Goal: Navigation & Orientation: Go to known website

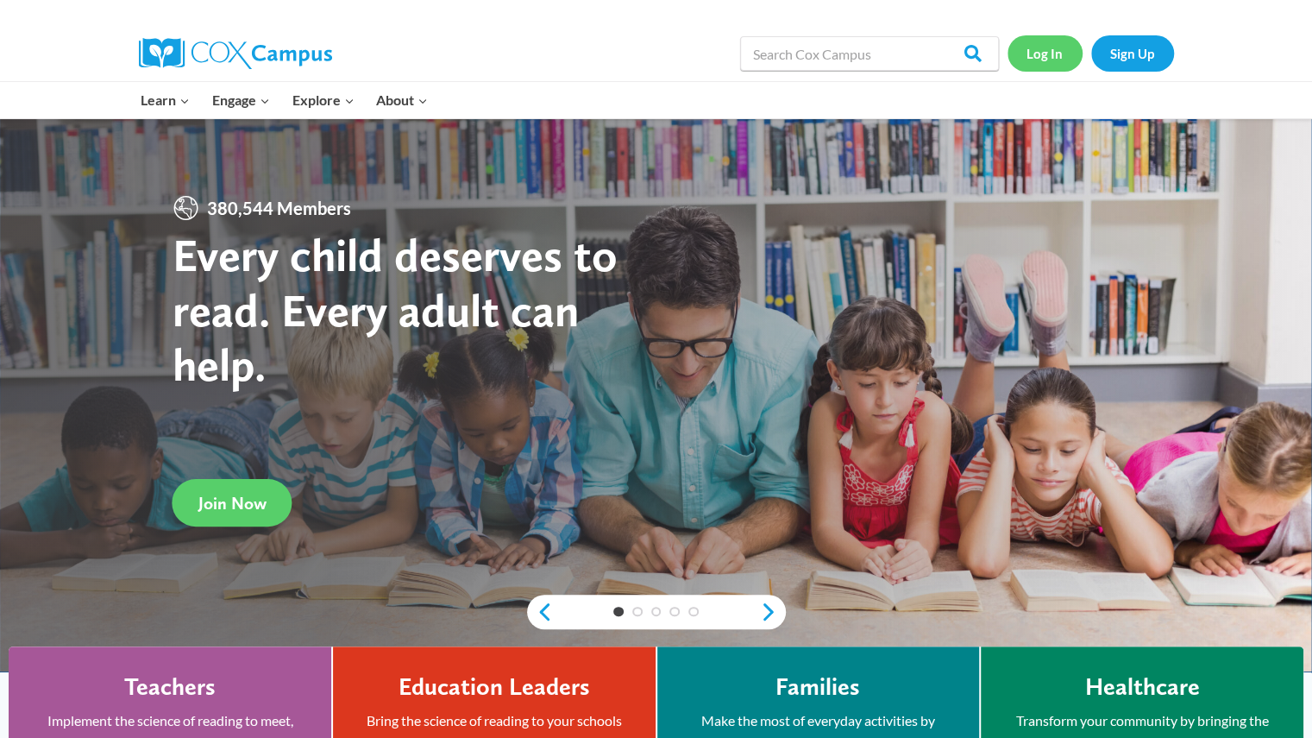
click at [1035, 53] on link "Log In" at bounding box center [1045, 52] width 75 height 35
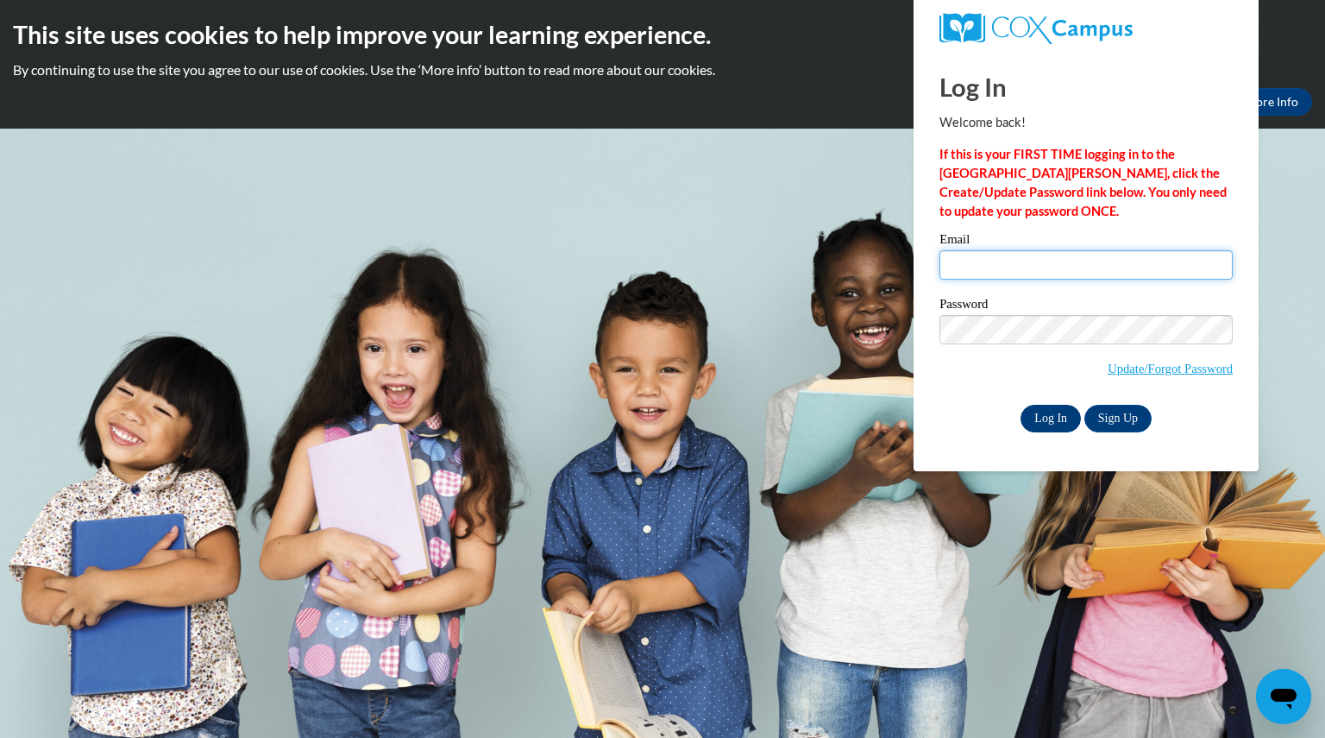
type input "[EMAIL_ADDRESS][DOMAIN_NAME]"
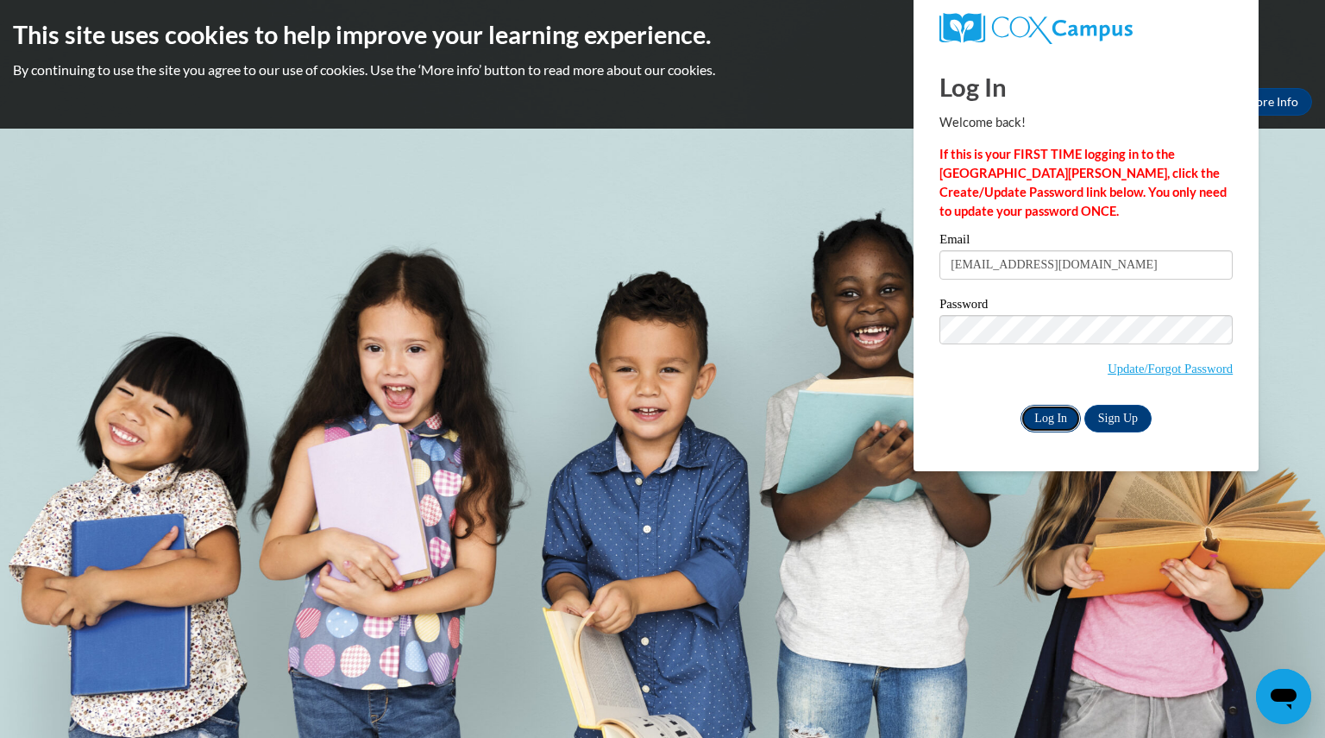
click at [1035, 425] on input "Log In" at bounding box center [1050, 419] width 60 height 28
